Goal: Transaction & Acquisition: Purchase product/service

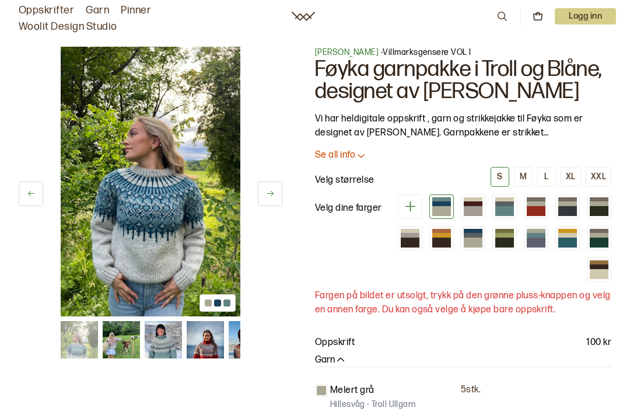
click at [272, 202] on button at bounding box center [270, 193] width 24 height 24
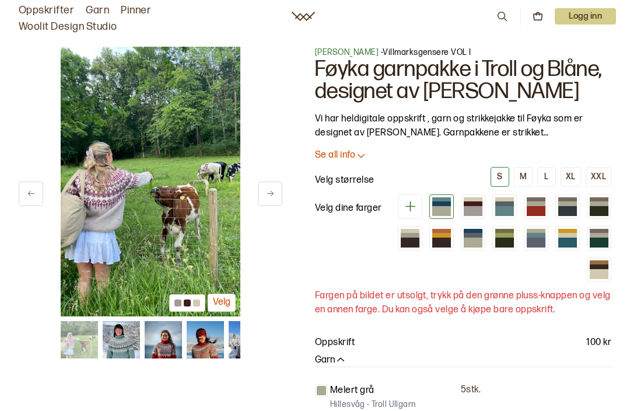
click at [274, 199] on button at bounding box center [270, 193] width 24 height 24
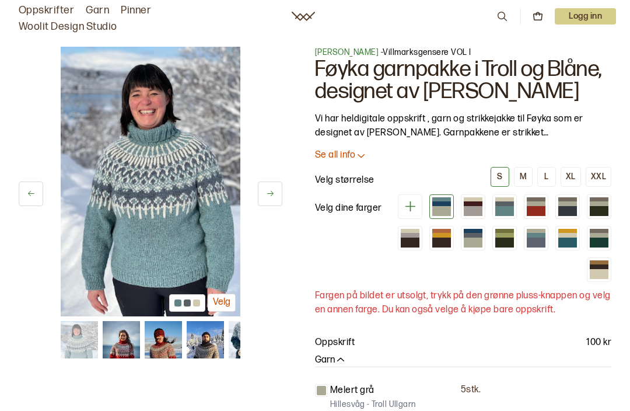
click at [278, 200] on button at bounding box center [270, 193] width 24 height 24
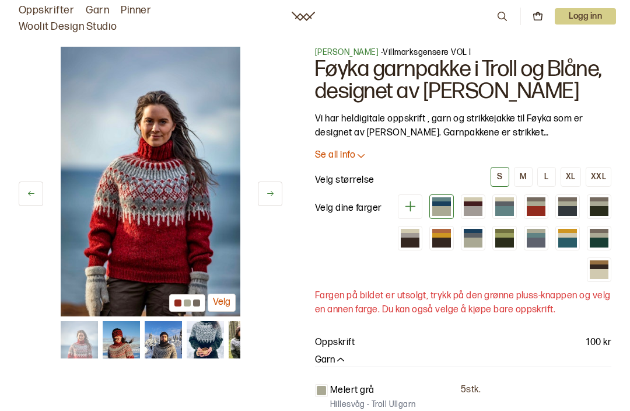
click at [273, 203] on button at bounding box center [270, 193] width 24 height 24
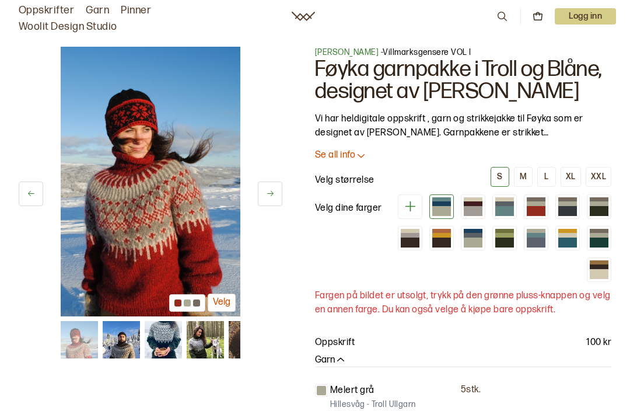
click at [273, 198] on icon at bounding box center [270, 193] width 9 height 9
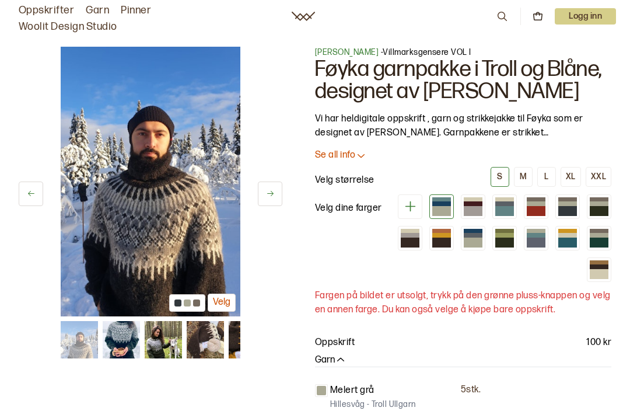
click at [272, 198] on button at bounding box center [270, 193] width 24 height 24
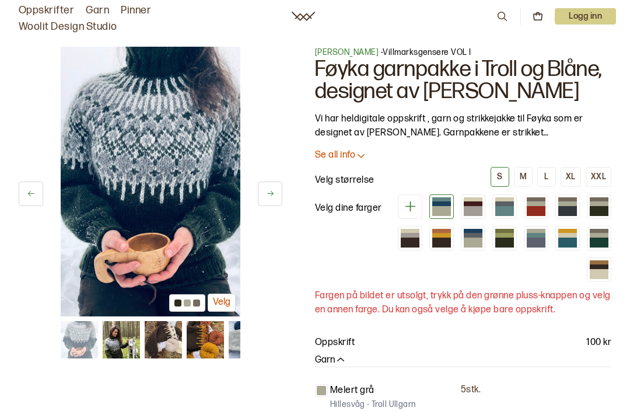
click at [276, 194] on button at bounding box center [270, 193] width 24 height 24
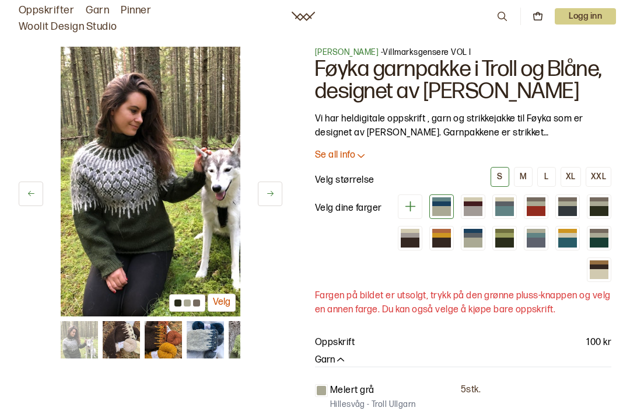
click at [273, 199] on button at bounding box center [270, 193] width 24 height 24
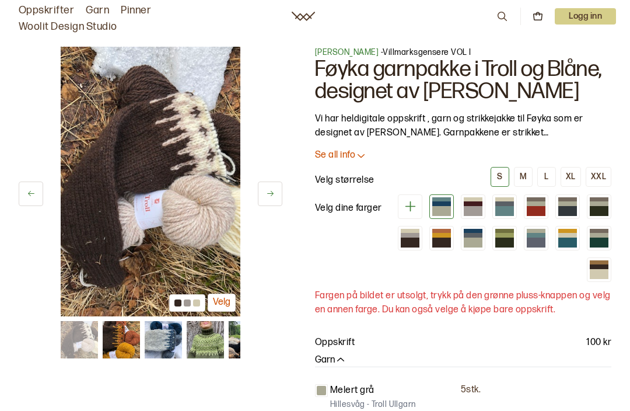
click at [272, 197] on icon at bounding box center [270, 193] width 9 height 9
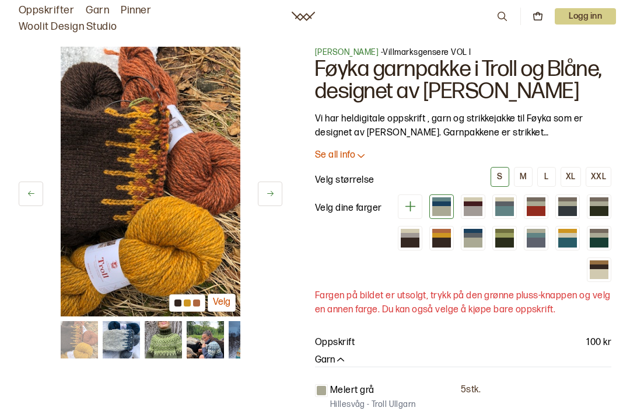
click at [275, 197] on button at bounding box center [270, 193] width 24 height 24
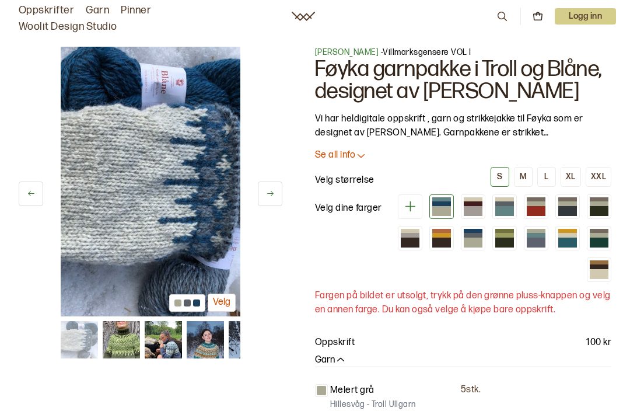
click at [275, 197] on button at bounding box center [270, 193] width 24 height 24
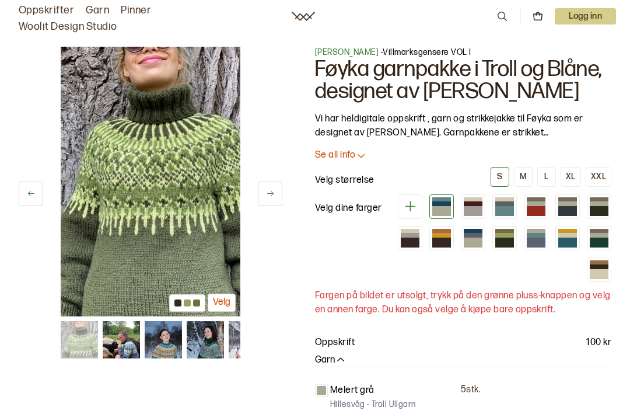
click at [269, 198] on icon at bounding box center [270, 193] width 9 height 9
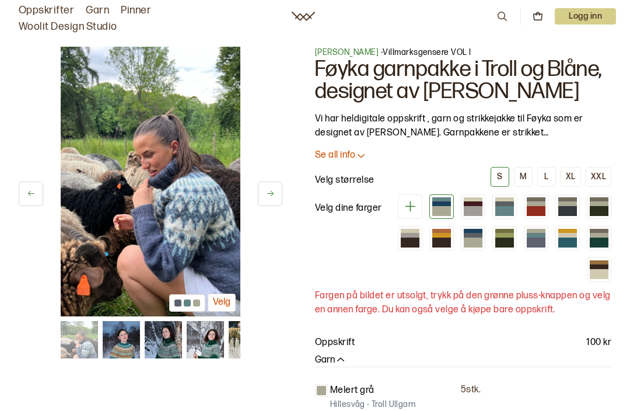
click at [269, 202] on button at bounding box center [270, 193] width 24 height 24
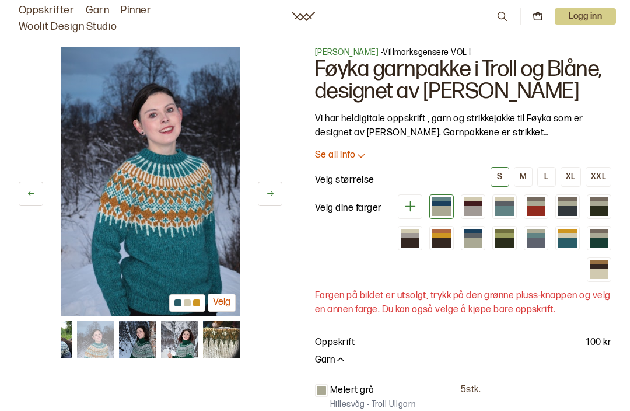
click at [271, 200] on button at bounding box center [270, 193] width 24 height 24
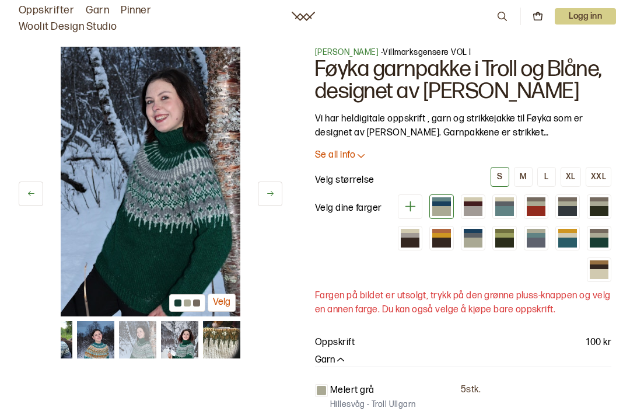
click at [271, 194] on icon at bounding box center [270, 193] width 6 height 5
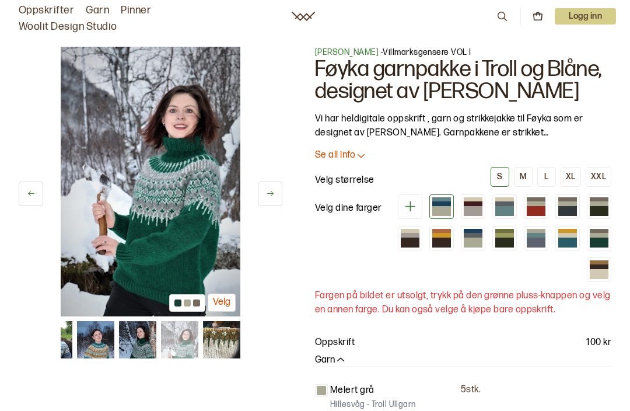
click at [271, 203] on button at bounding box center [270, 193] width 24 height 24
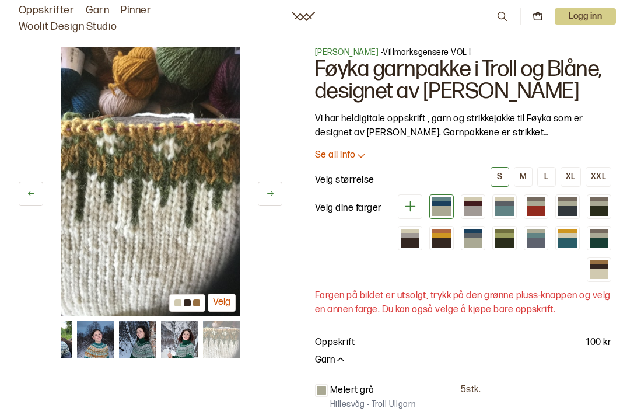
click at [601, 271] on div at bounding box center [599, 274] width 19 height 10
click at [275, 194] on button at bounding box center [270, 193] width 24 height 24
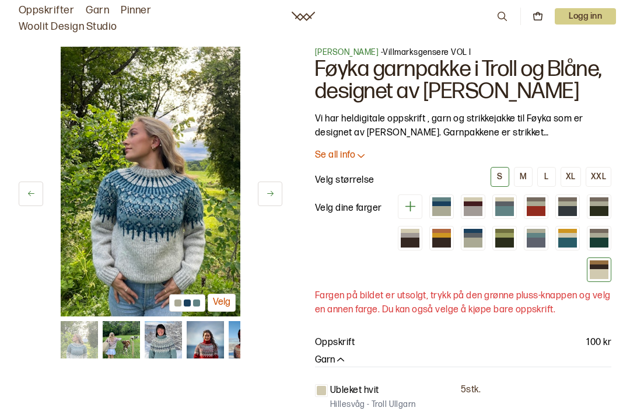
click at [32, 194] on icon at bounding box center [31, 193] width 9 height 9
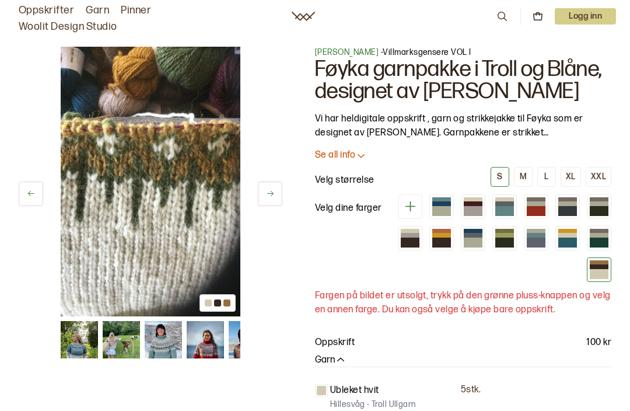
click at [602, 266] on div at bounding box center [599, 266] width 19 height 4
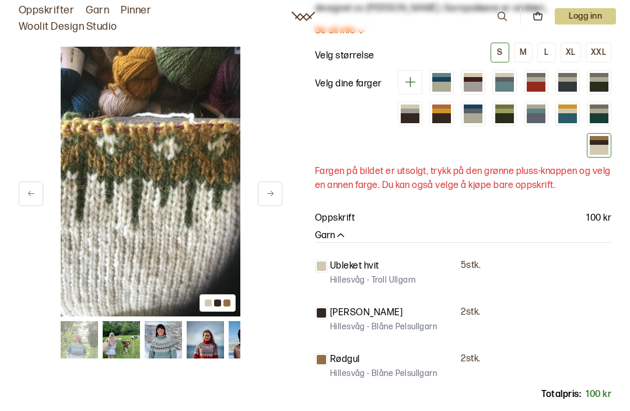
scroll to position [142, 0]
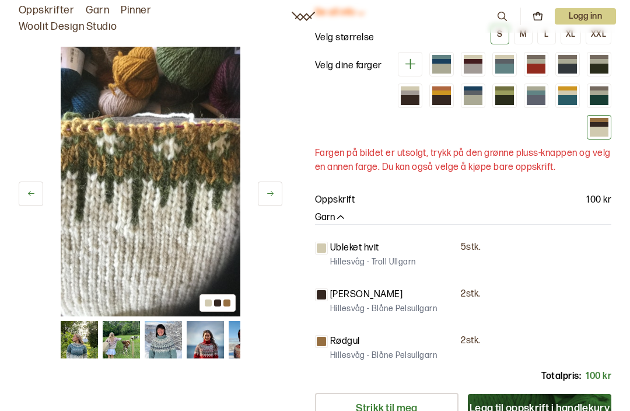
click at [111, 197] on img at bounding box center [151, 181] width 180 height 269
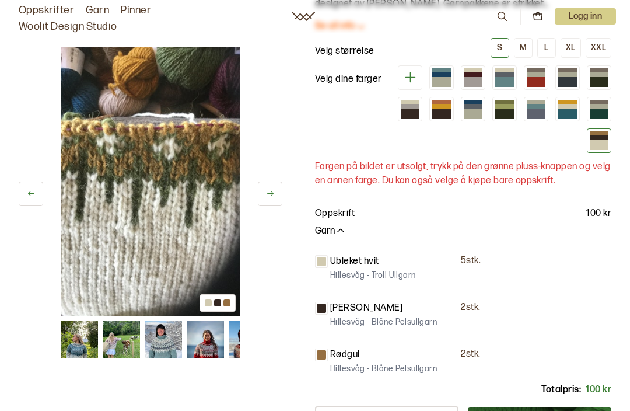
scroll to position [128, 0]
click at [411, 112] on div at bounding box center [410, 114] width 19 height 10
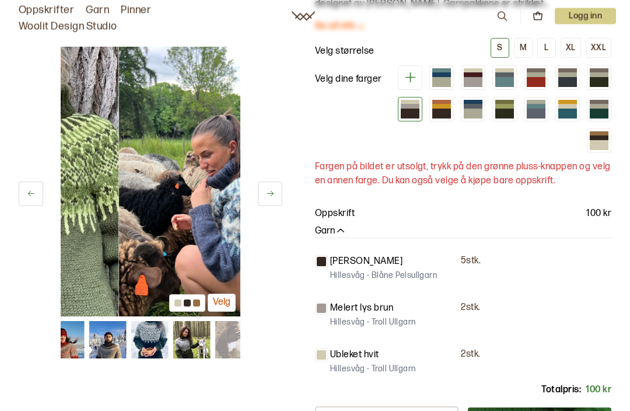
scroll to position [129, 0]
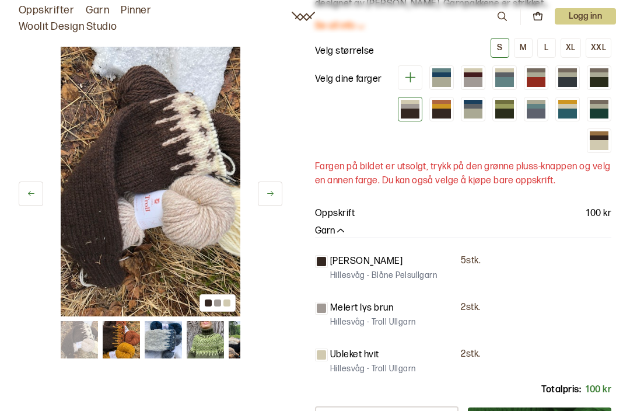
click at [476, 74] on div at bounding box center [473, 74] width 19 height 4
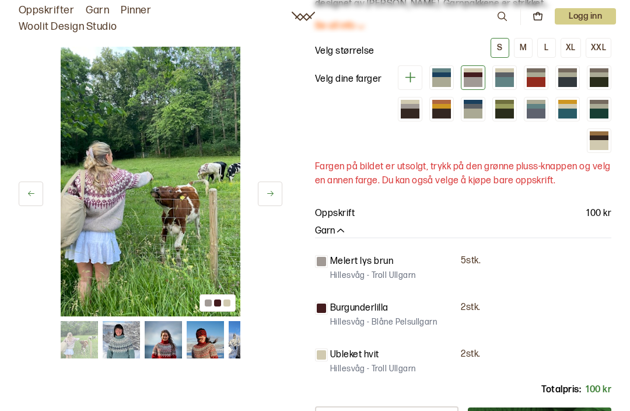
click at [601, 144] on div at bounding box center [599, 145] width 19 height 10
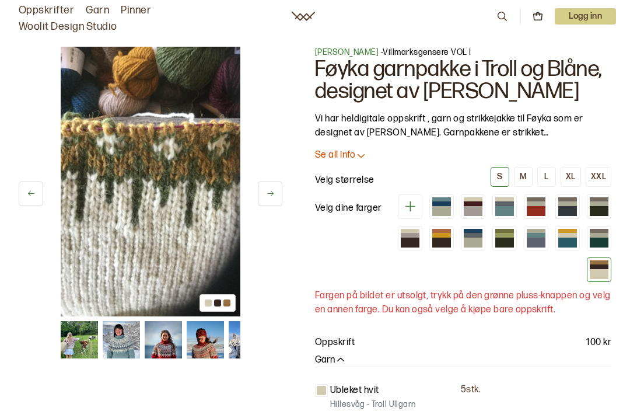
click at [99, 8] on link "Garn" at bounding box center [97, 10] width 23 height 16
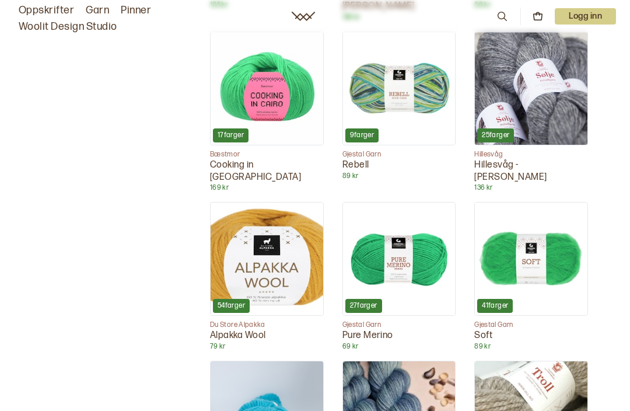
scroll to position [4558, 0]
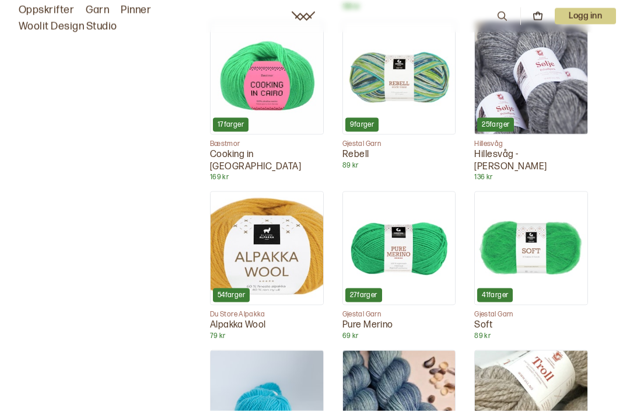
click at [568, 351] on img at bounding box center [531, 407] width 113 height 113
